Goal: Check status: Check status

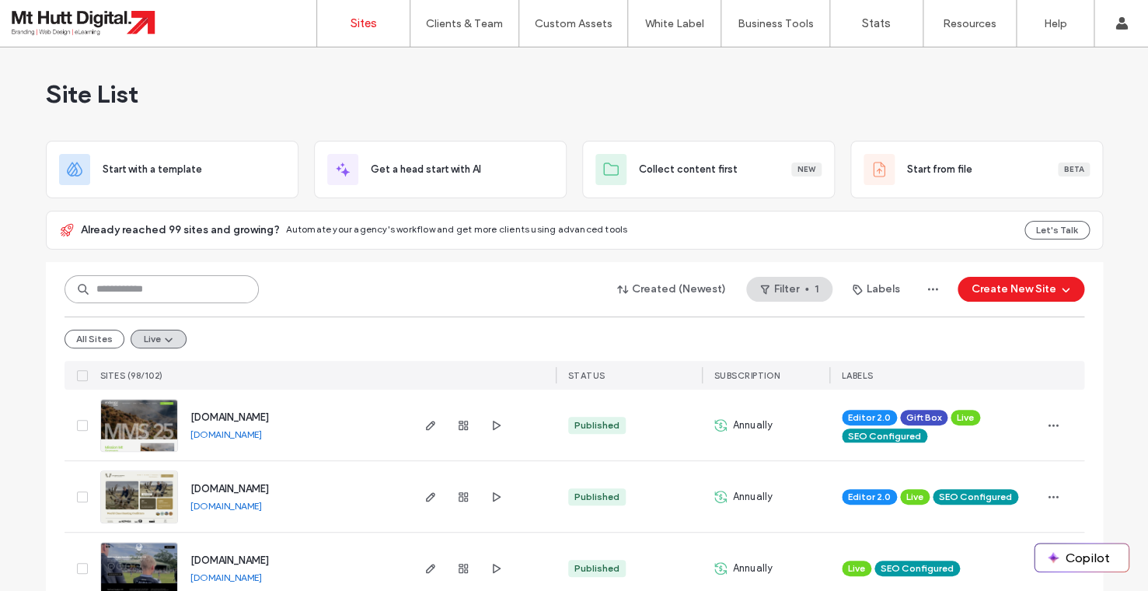
click at [155, 283] on input at bounding box center [162, 289] width 194 height 28
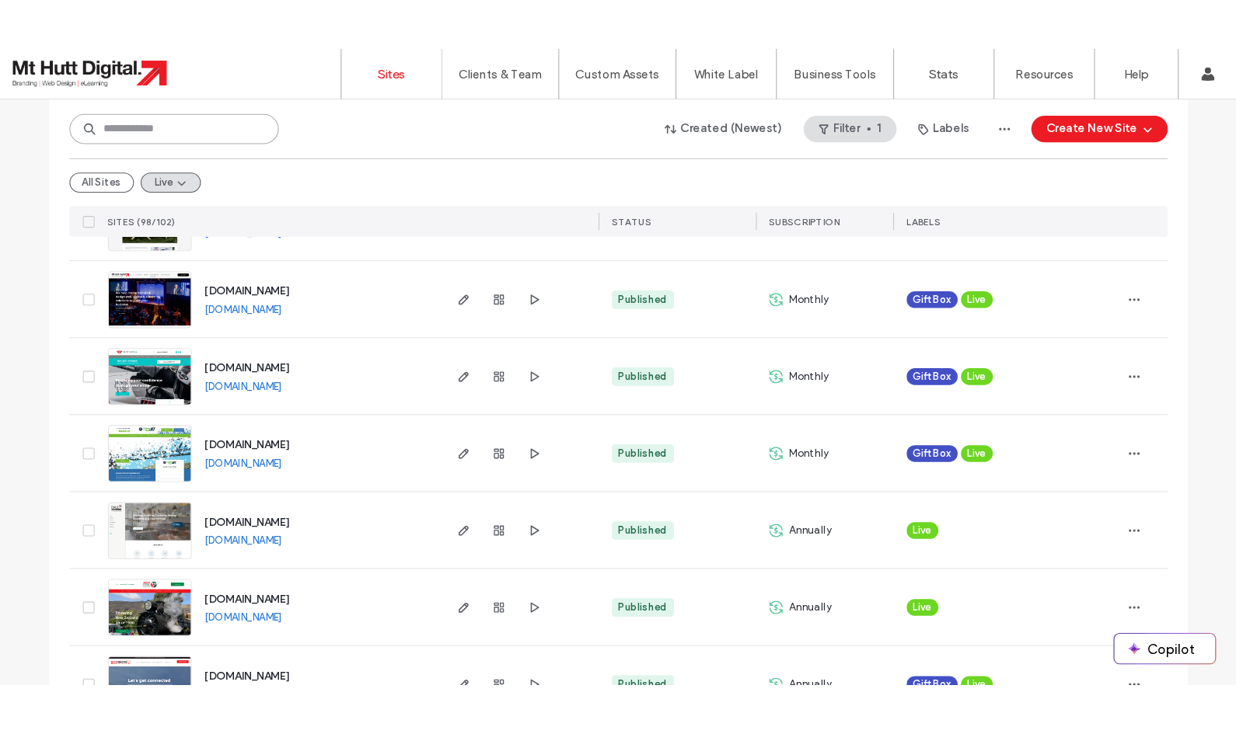
scroll to position [2624, 0]
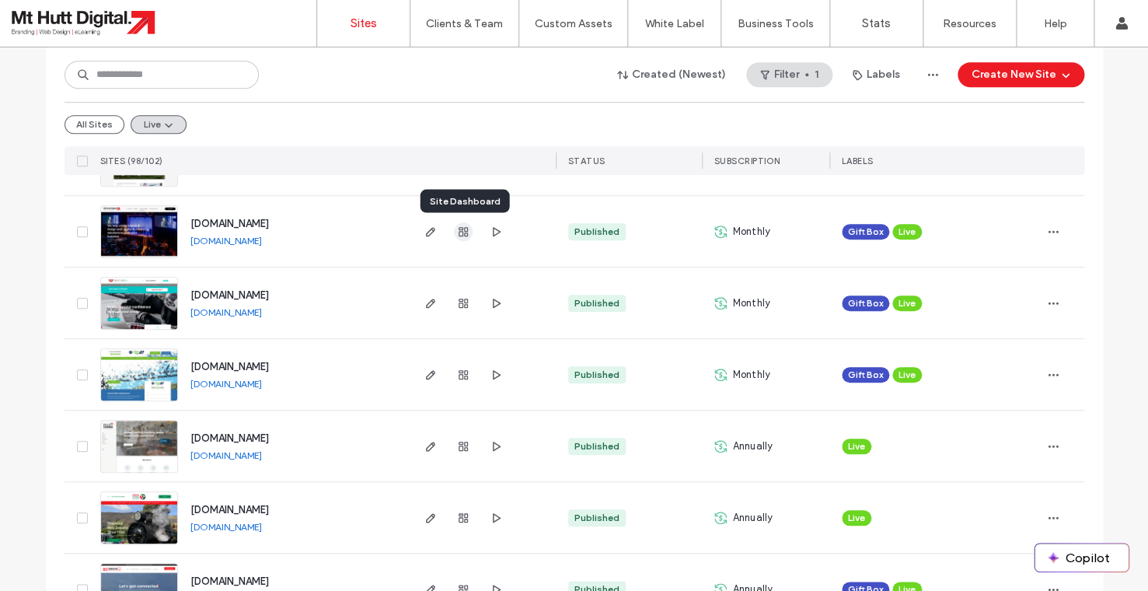
click at [465, 231] on use "button" at bounding box center [463, 231] width 9 height 9
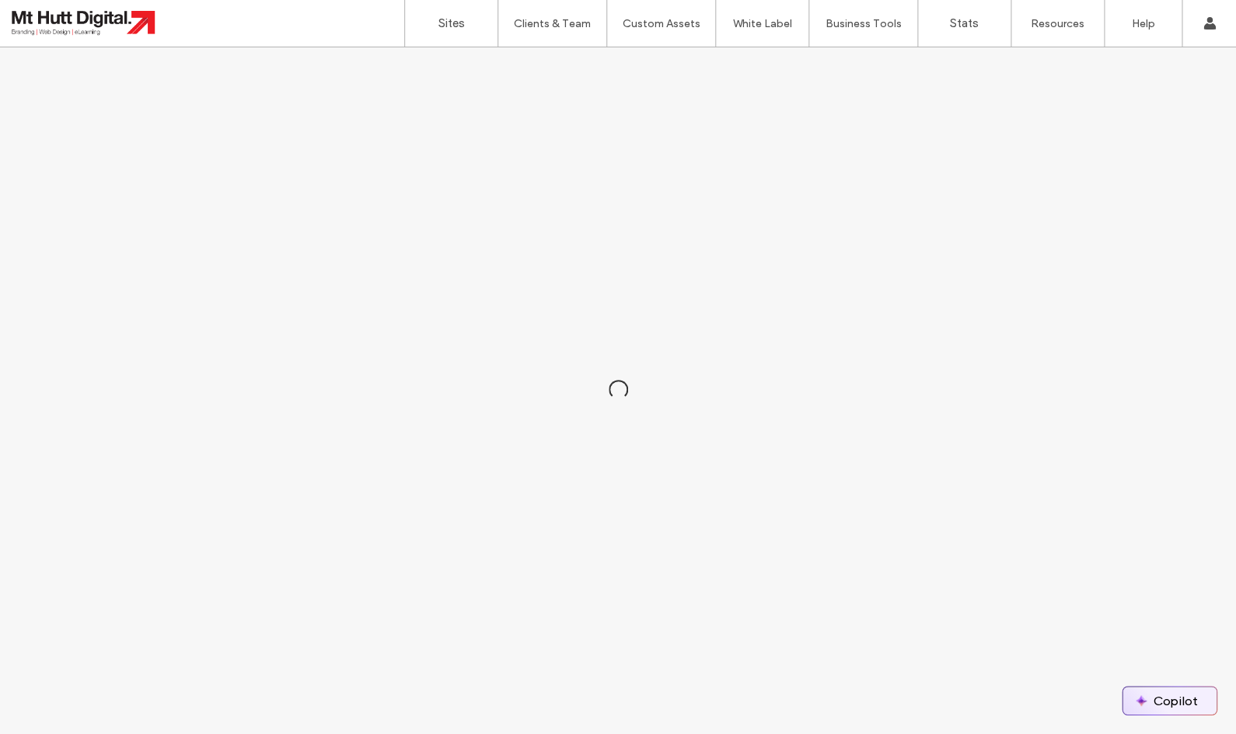
click at [1147, 590] on button "Copilot" at bounding box center [1169, 701] width 94 height 28
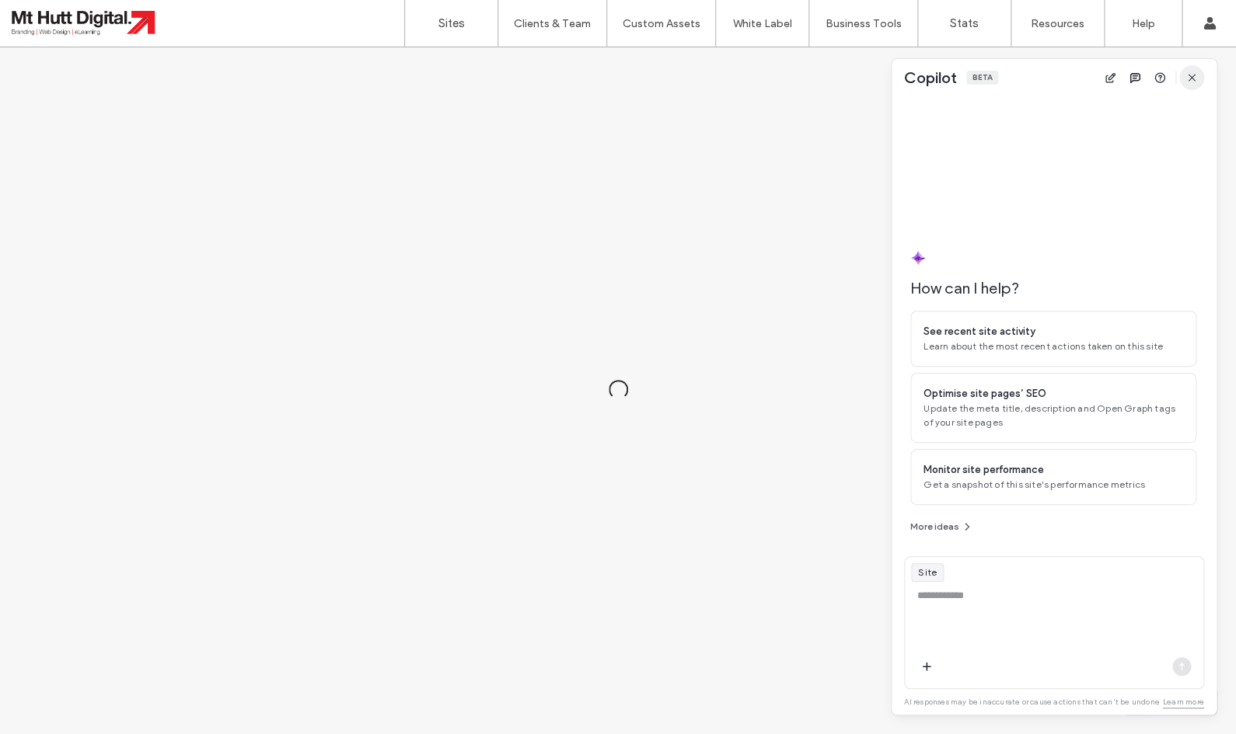
click at [1147, 81] on icon "button" at bounding box center [1191, 77] width 12 height 12
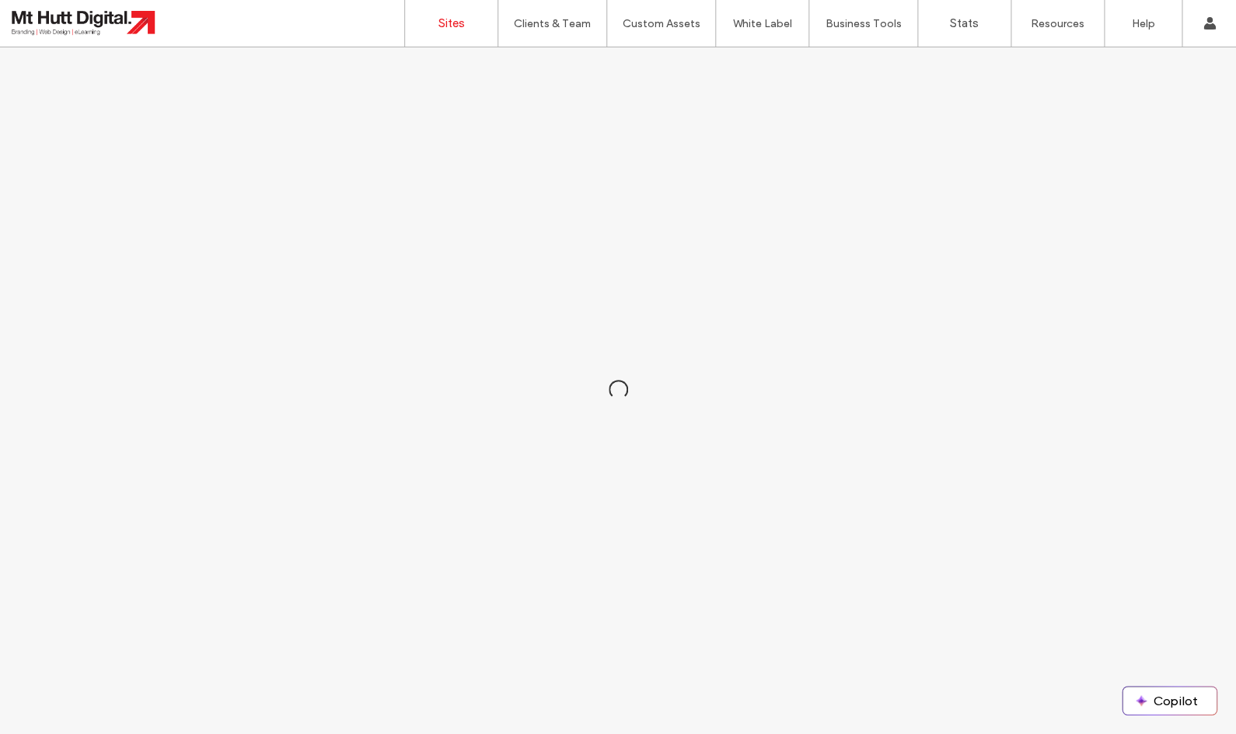
click at [453, 23] on label "Sites" at bounding box center [451, 23] width 26 height 14
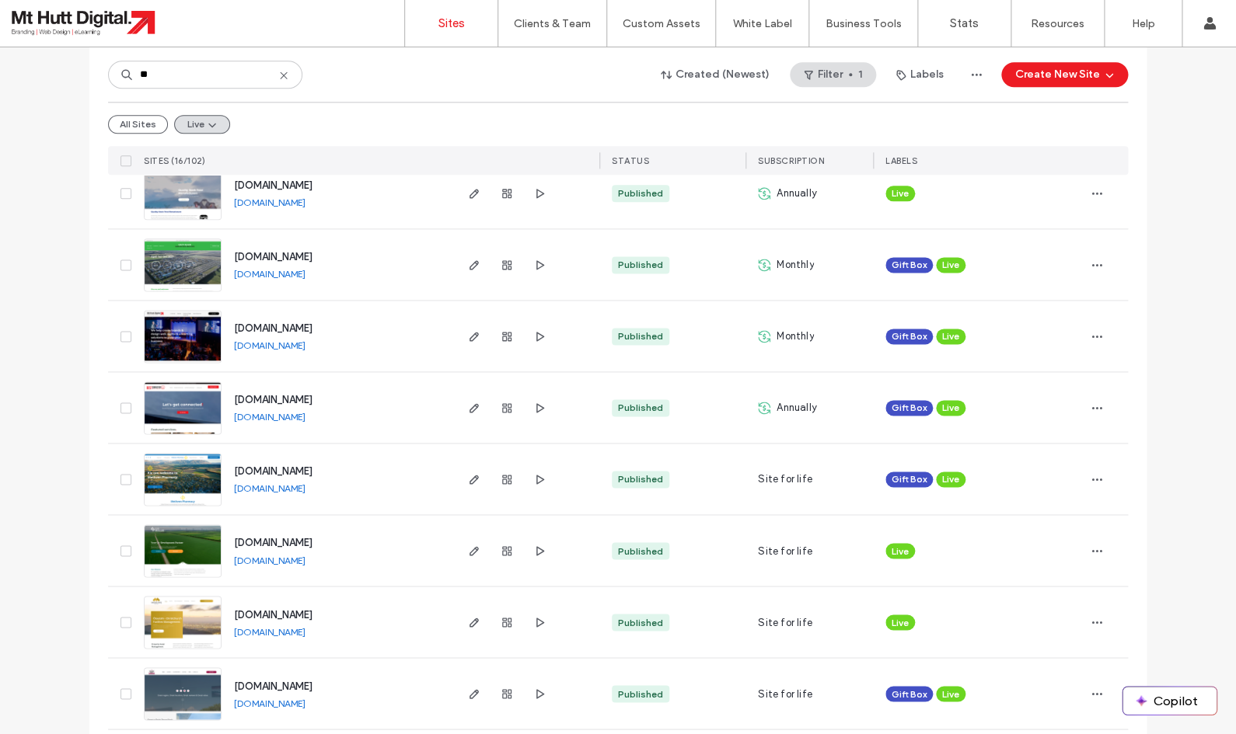
scroll to position [736, 0]
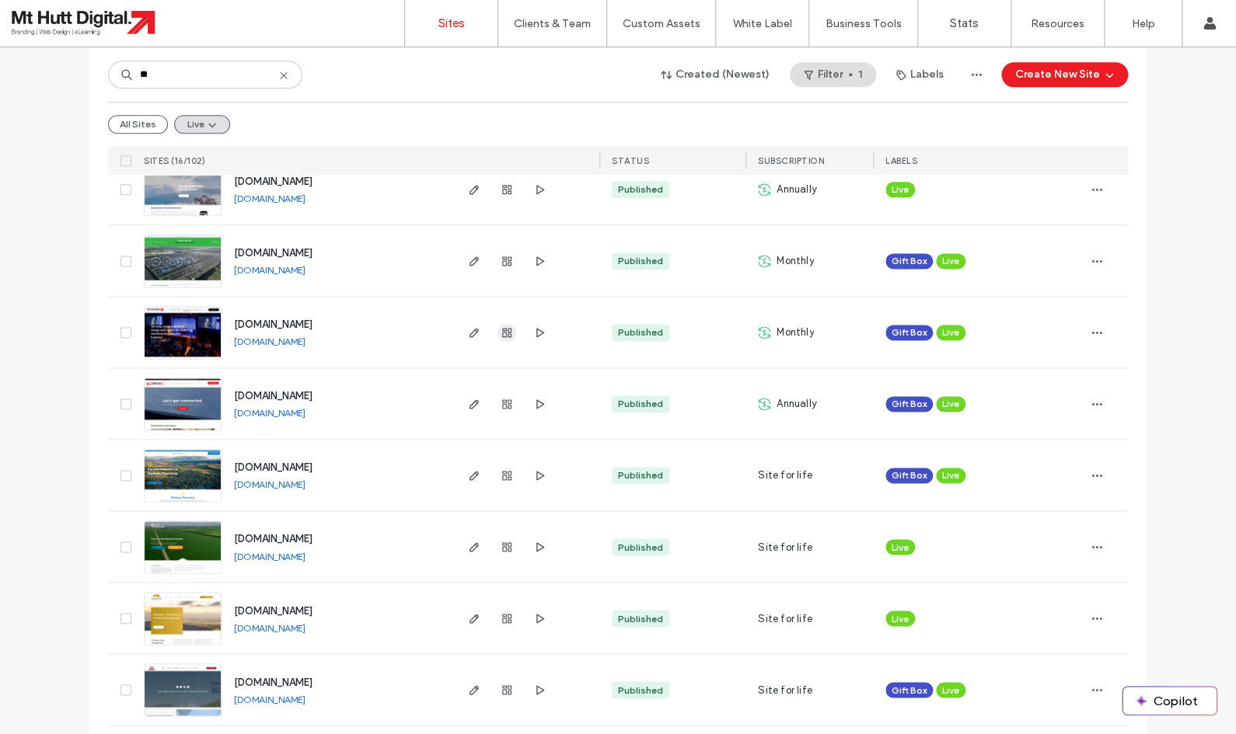
type input "**"
click at [501, 332] on icon "button" at bounding box center [506, 332] width 12 height 12
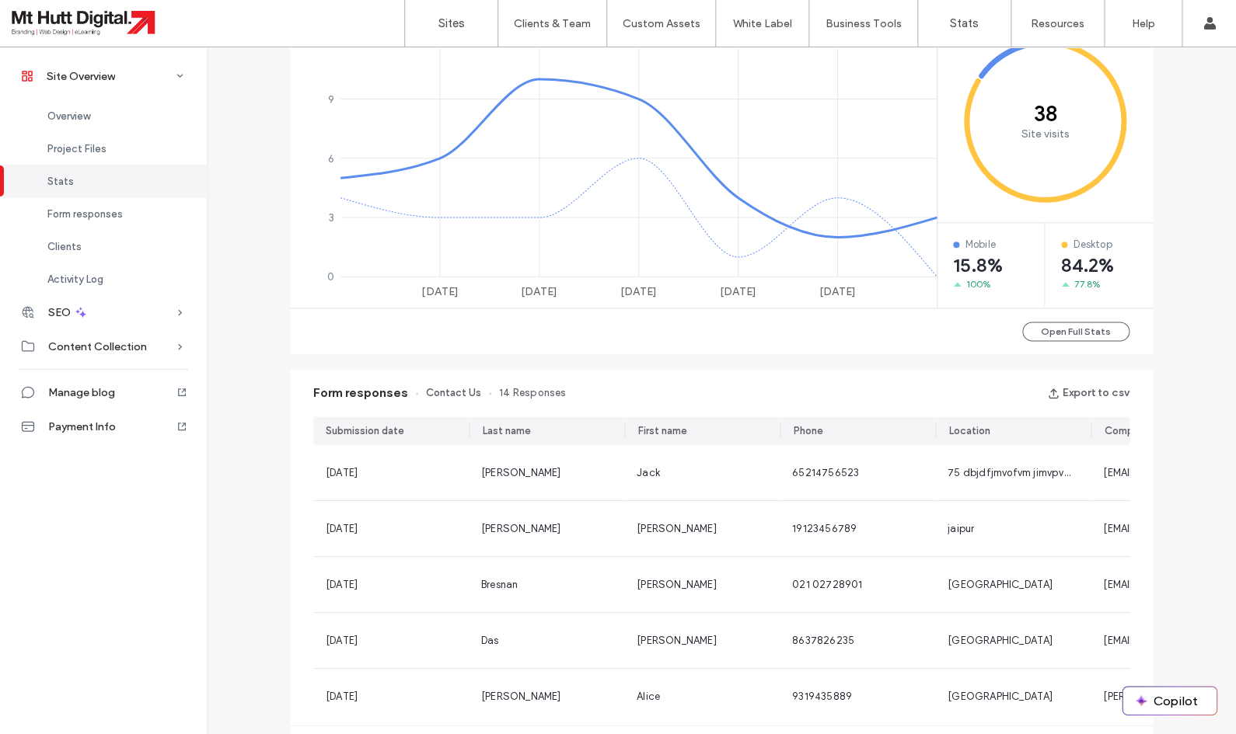
scroll to position [689, 0]
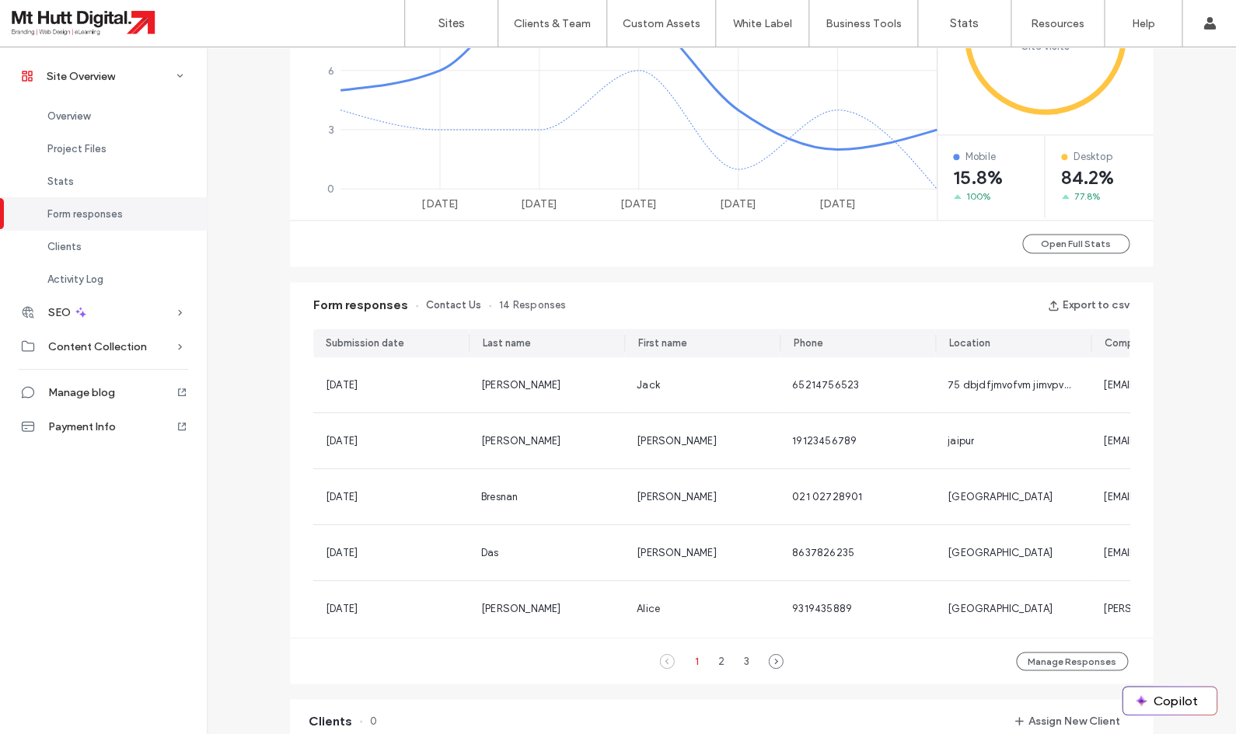
scroll to position [769, 0]
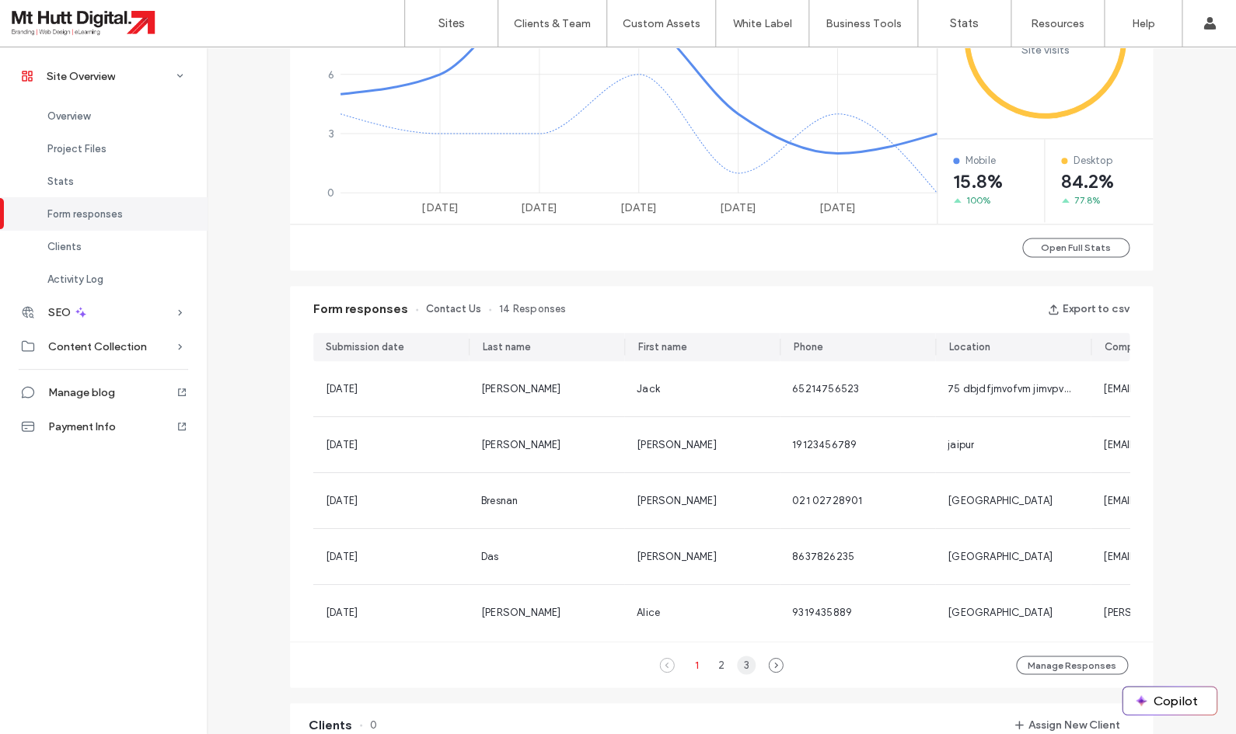
click at [744, 664] on div "3" at bounding box center [746, 665] width 19 height 19
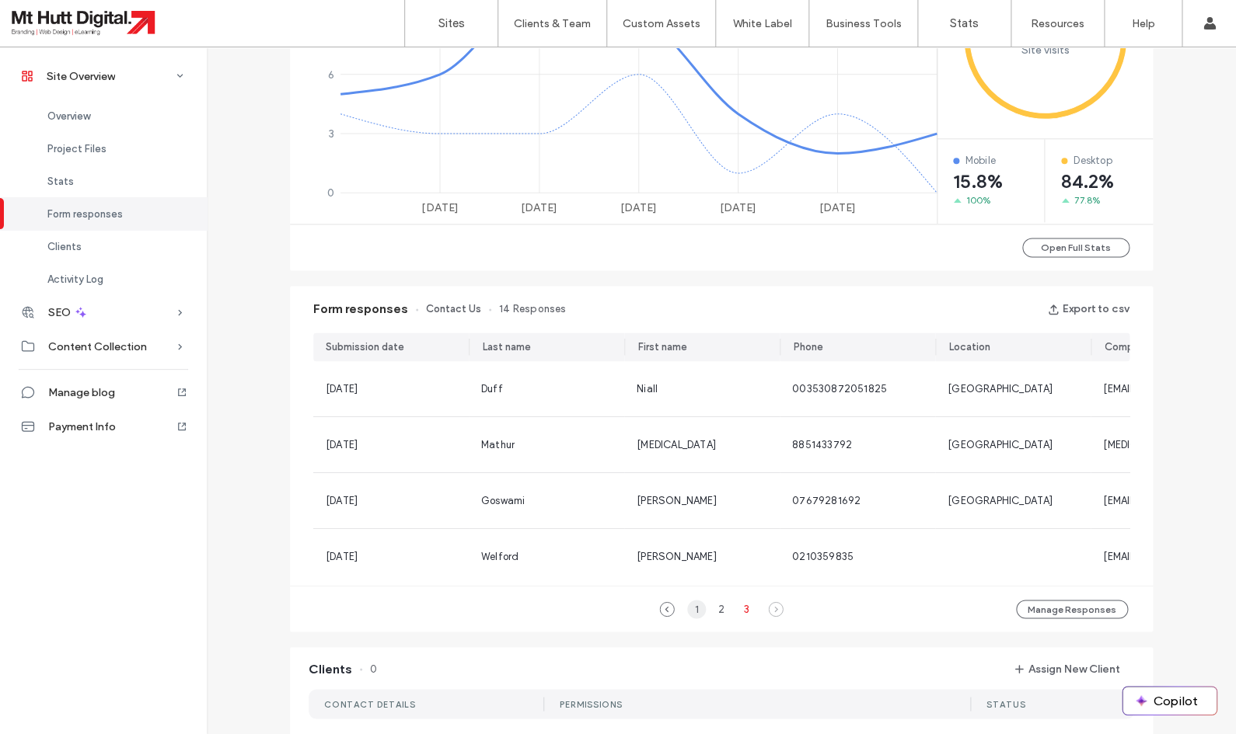
click at [699, 614] on div "1" at bounding box center [696, 609] width 19 height 19
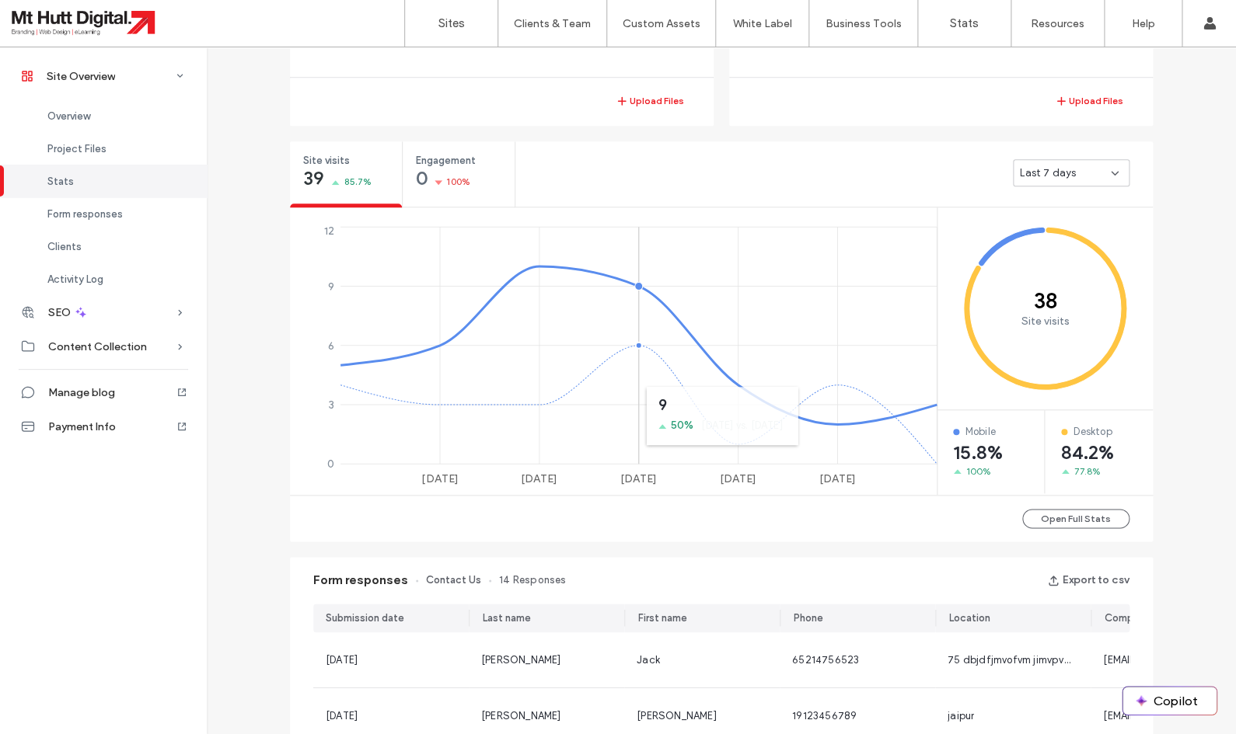
scroll to position [500, 0]
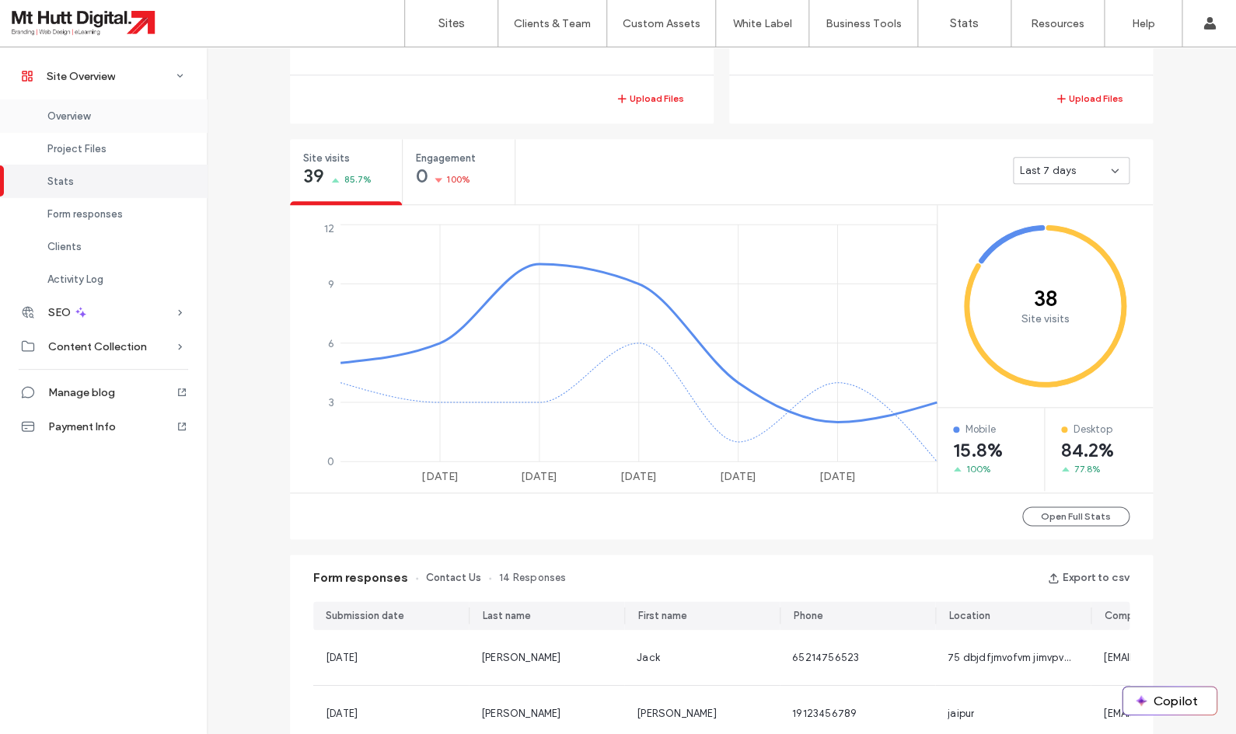
click at [74, 118] on span "Overview" at bounding box center [68, 116] width 43 height 12
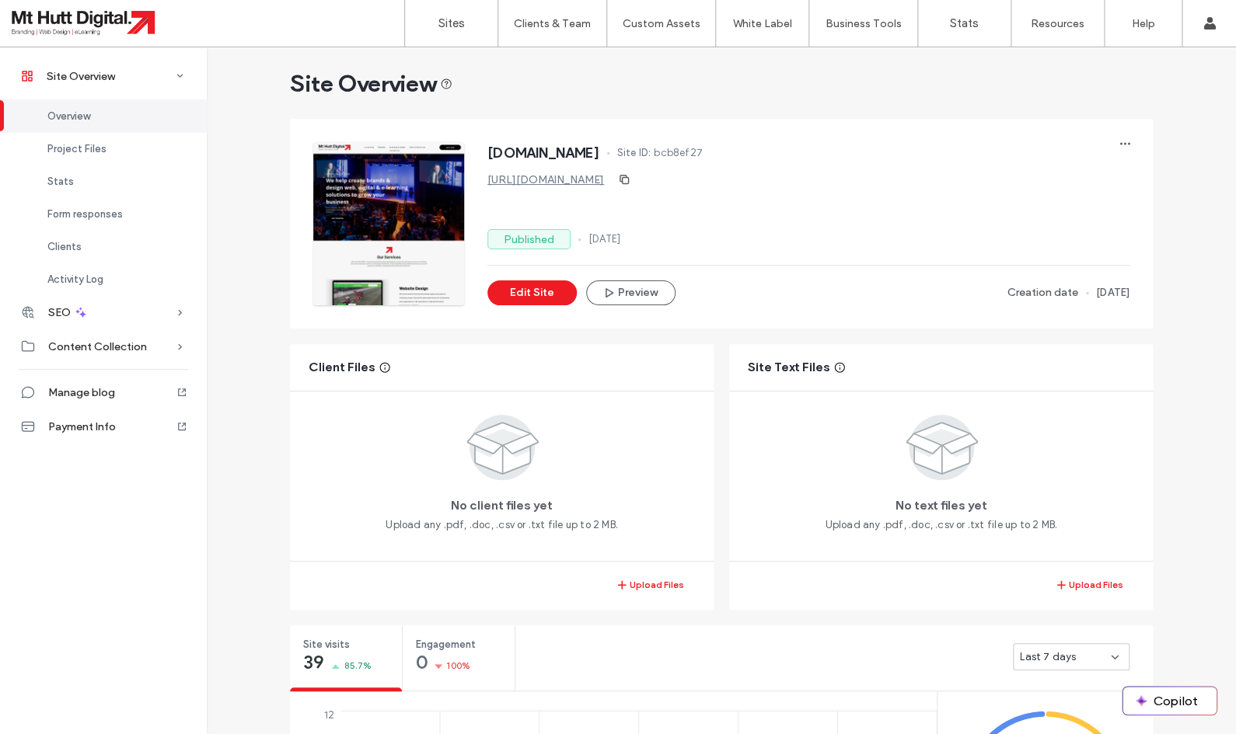
scroll to position [16, 0]
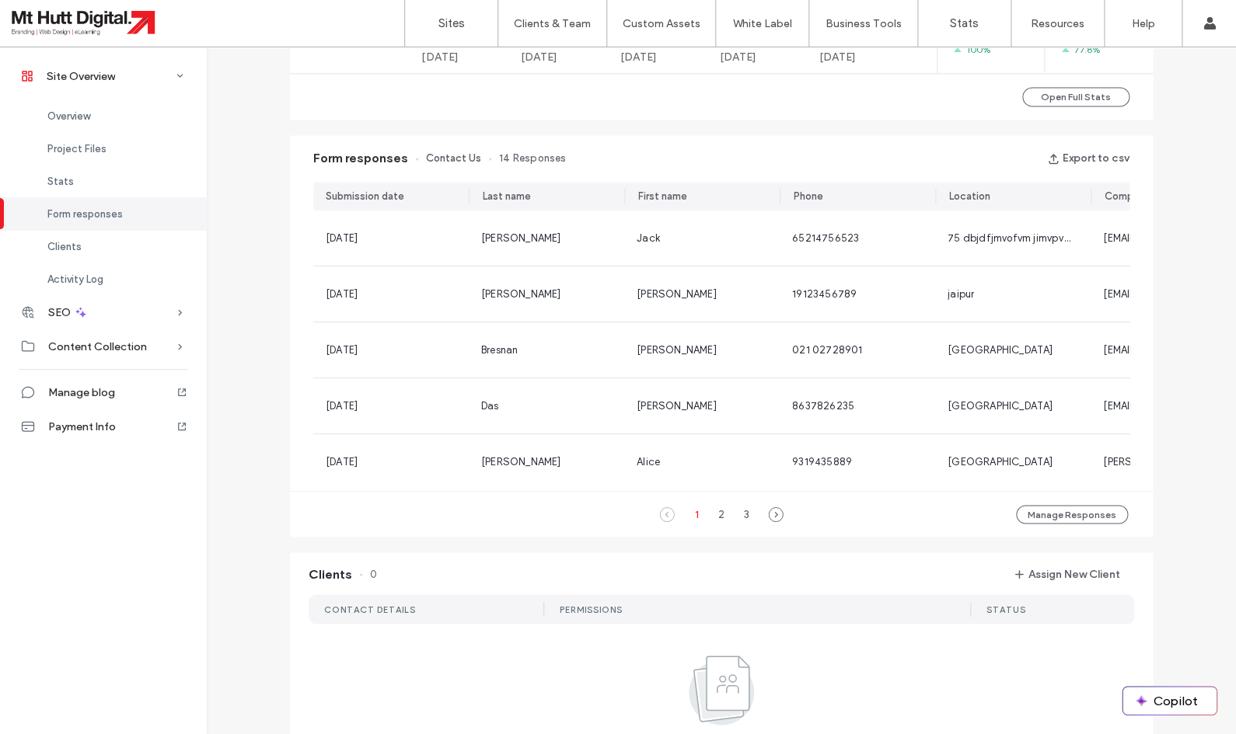
scroll to position [909, 0]
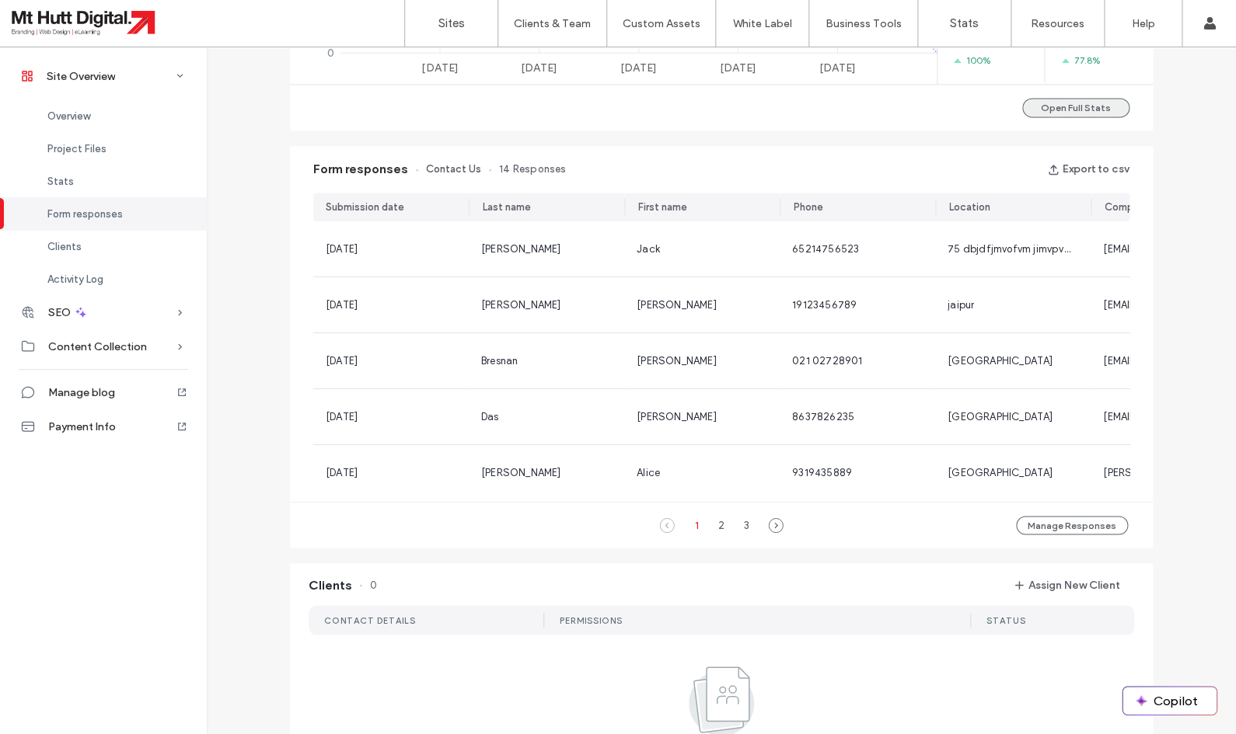
click at [1054, 108] on button "Open Full Stats" at bounding box center [1075, 107] width 107 height 19
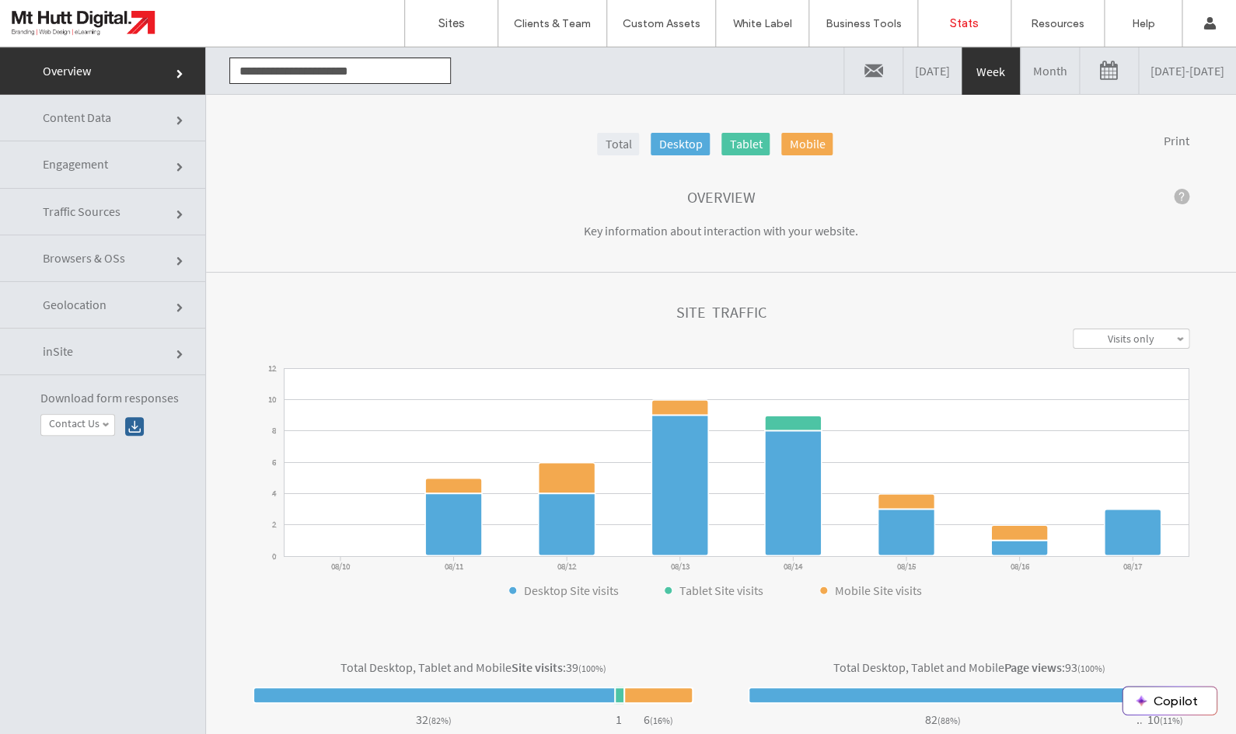
click link "Engagement"
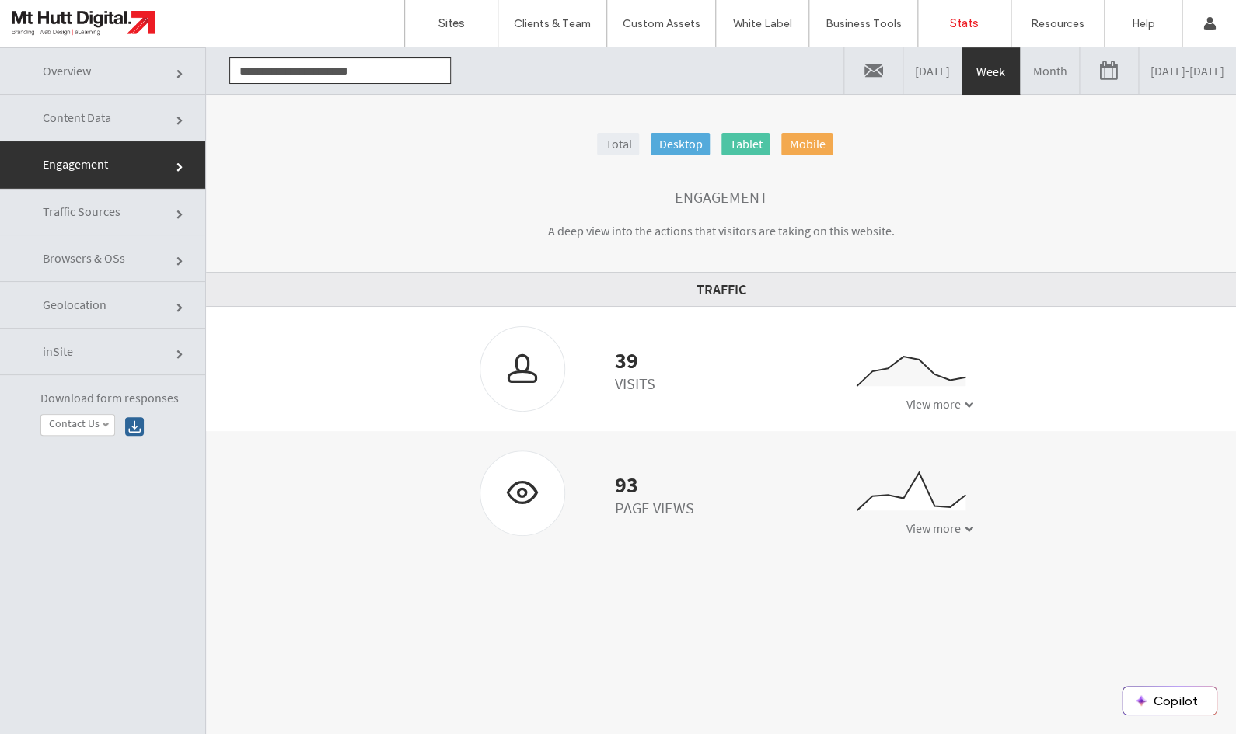
click at [1020, 67] on link "Month" at bounding box center [1049, 70] width 58 height 47
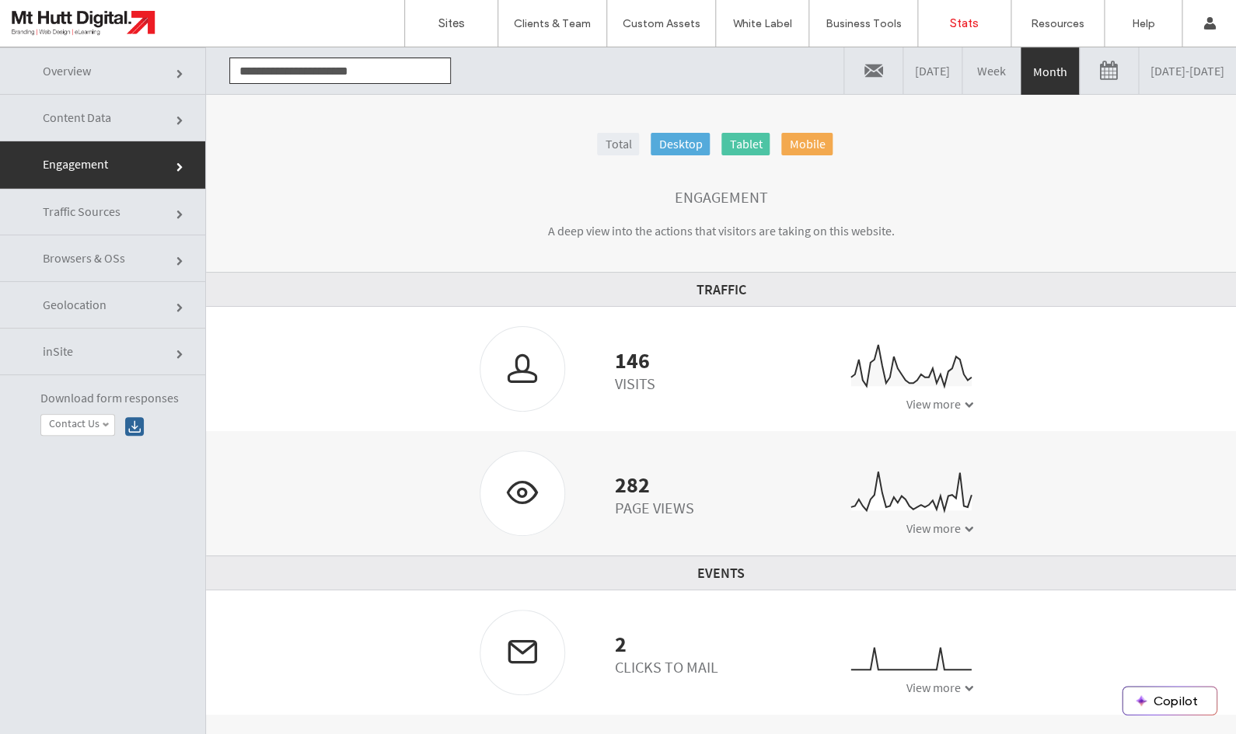
scroll to position [78, 0]
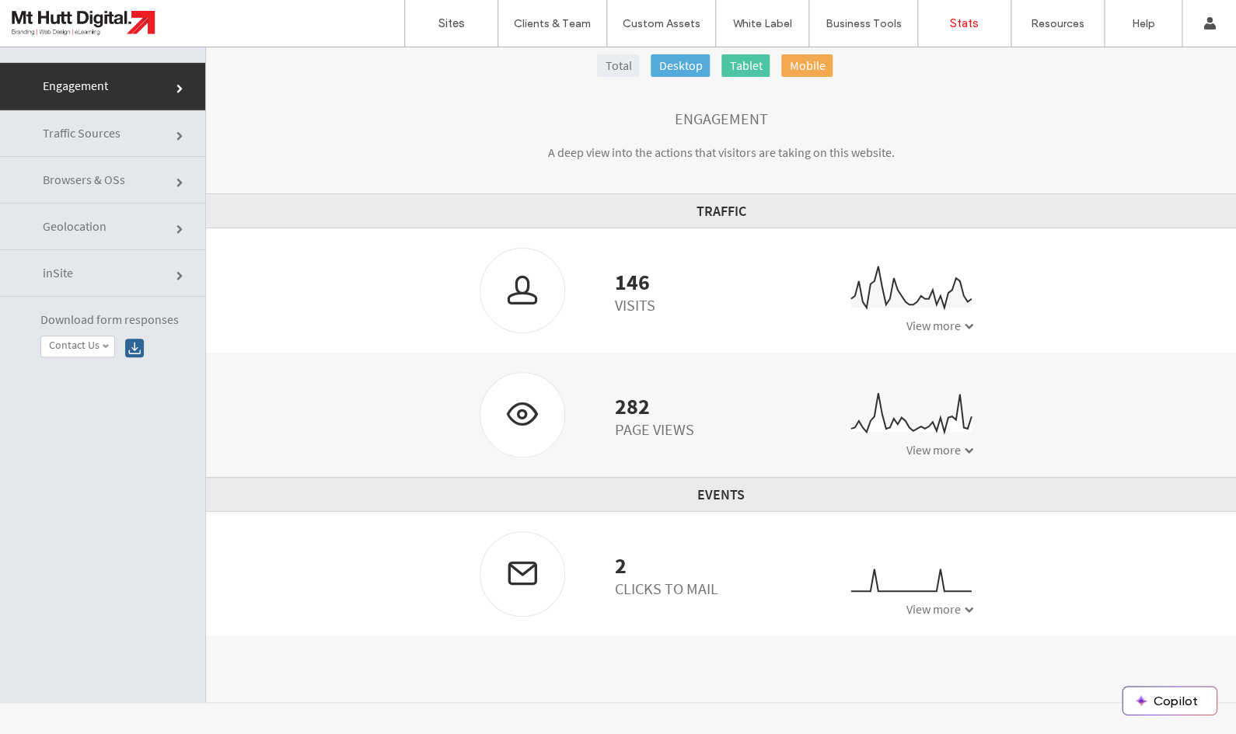
click link "Traffic Sources"
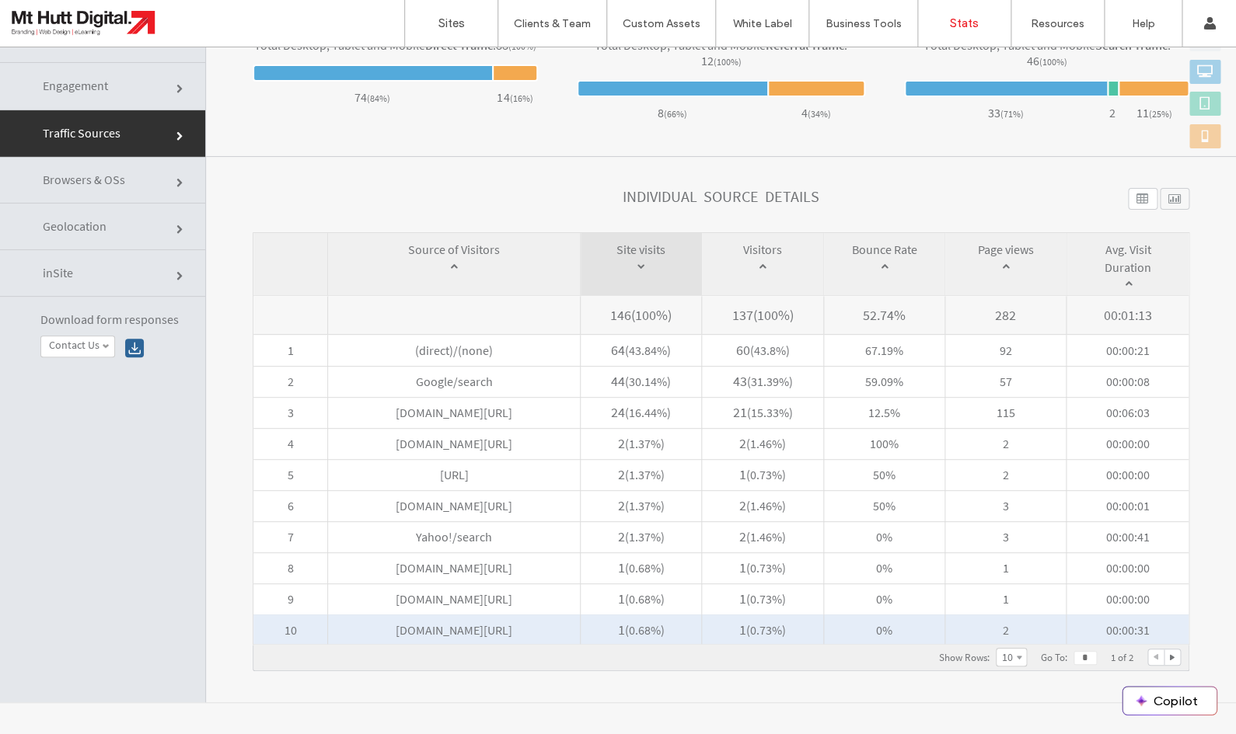
click at [410, 626] on span "www.cylex.co.nz/unknown" at bounding box center [454, 630] width 252 height 31
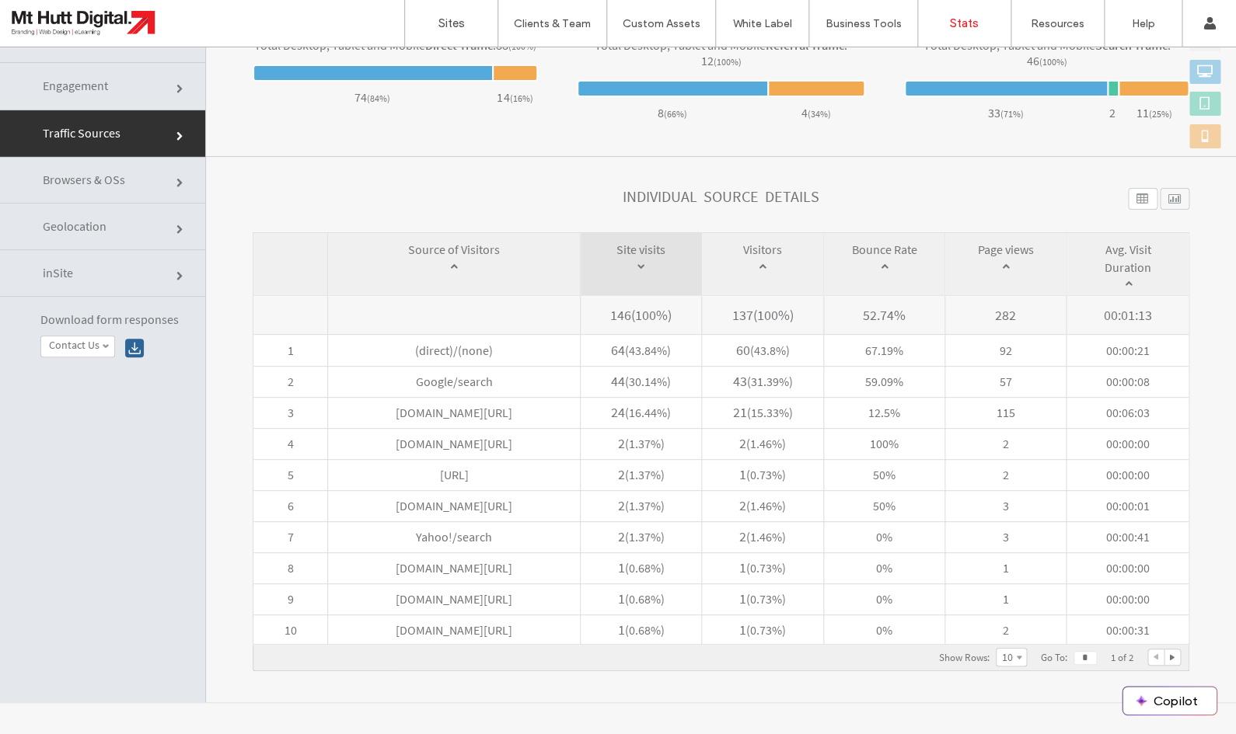
click at [1174, 653] on div at bounding box center [1172, 658] width 16 height 16
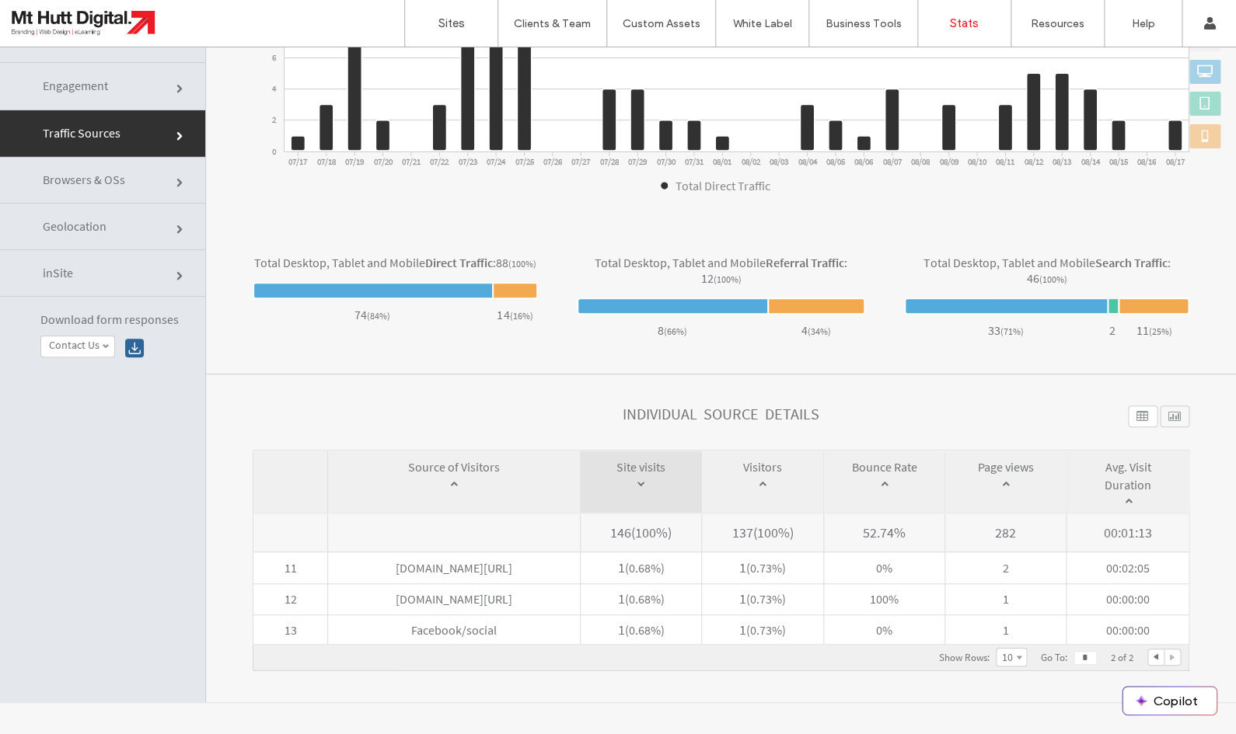
click at [1156, 657] on div at bounding box center [1156, 658] width 16 height 16
type input "*"
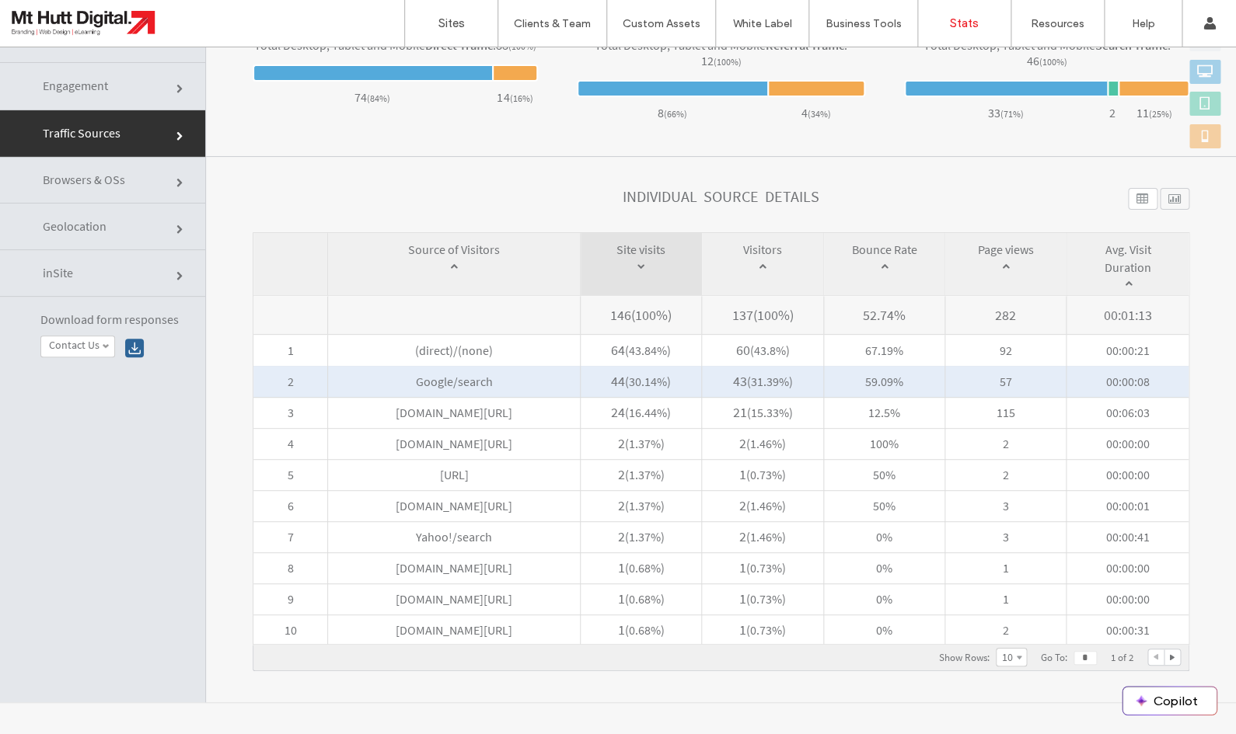
scroll to position [565, 0]
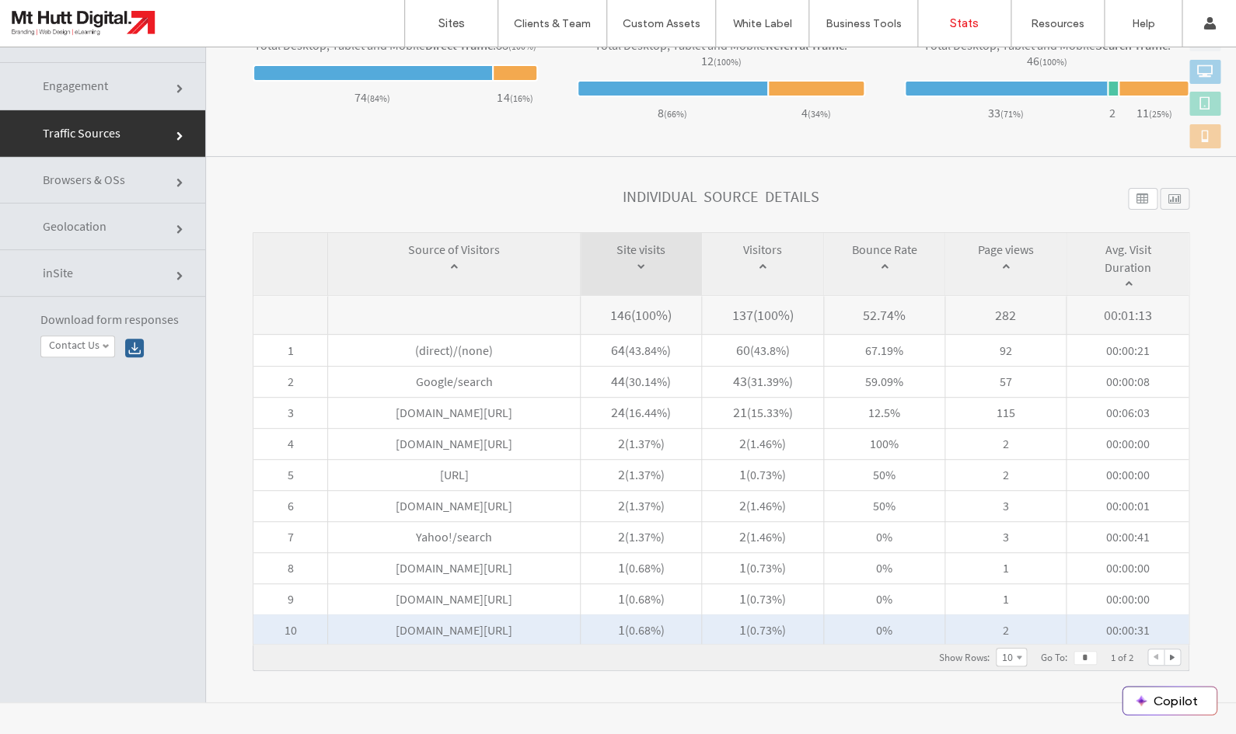
click at [448, 633] on span "www.cylex.co.nz/unknown" at bounding box center [454, 630] width 252 height 31
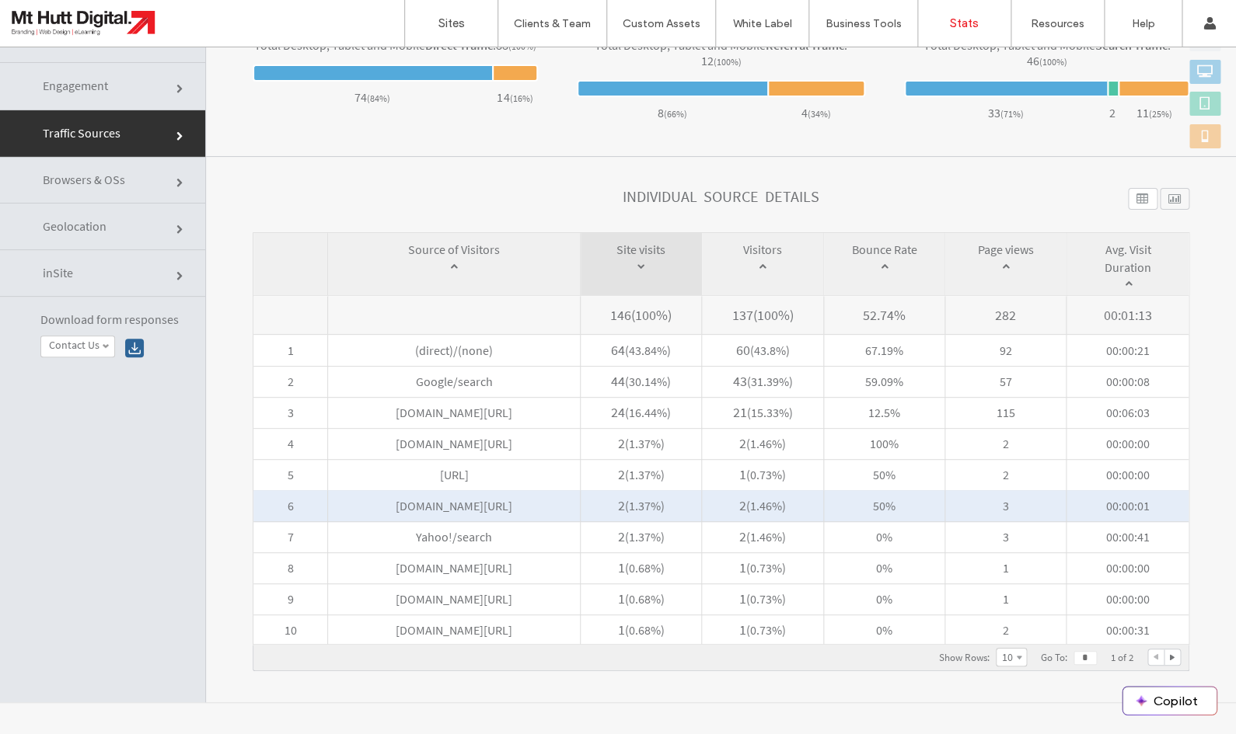
click at [528, 507] on span "www.coasttocoast.co.nz/unknown" at bounding box center [454, 505] width 252 height 31
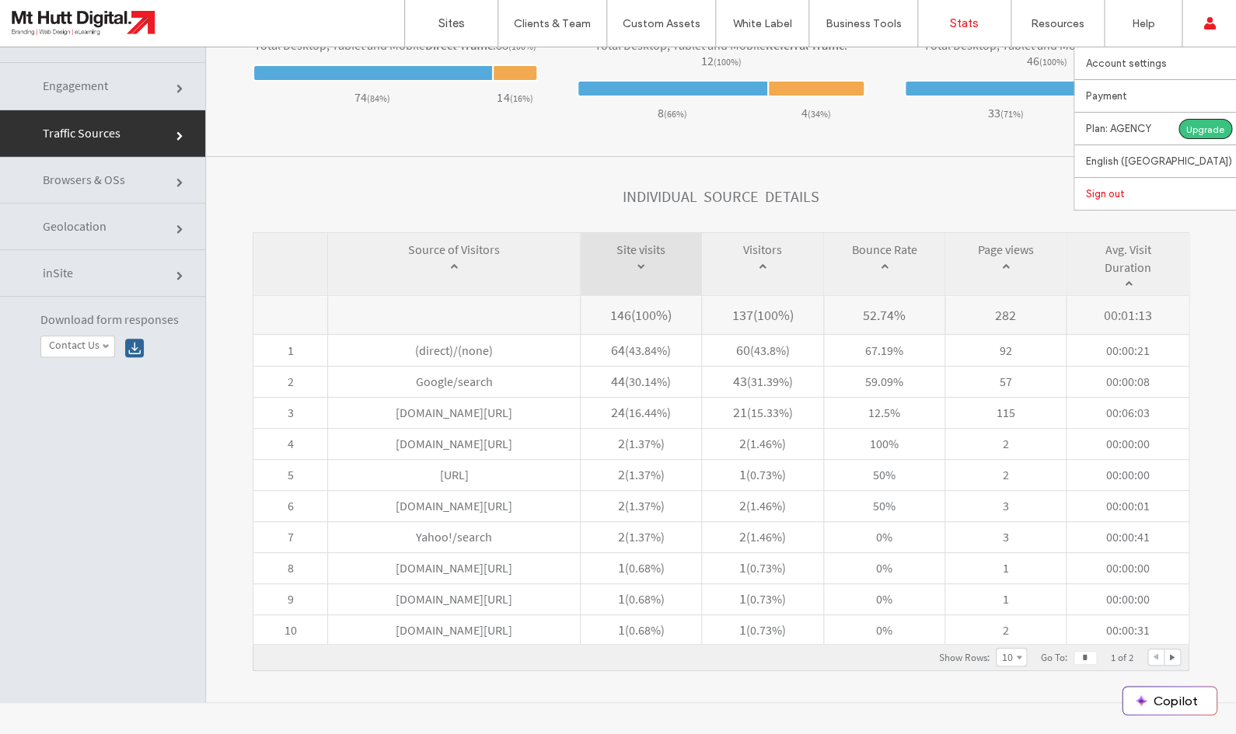
click at [1117, 198] on label "Sign out" at bounding box center [1105, 194] width 39 height 12
